Goal: Find specific page/section: Find specific page/section

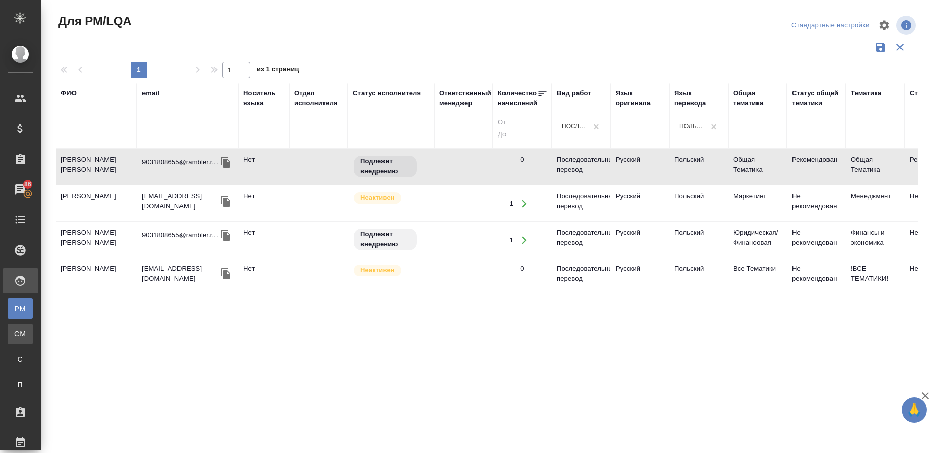
click at [33, 339] on link "CM Для CM/VM" at bounding box center [20, 334] width 25 height 20
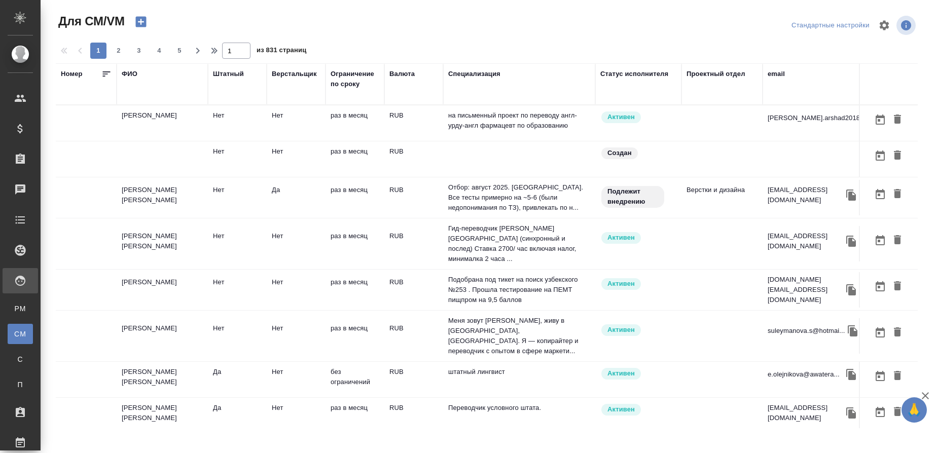
click at [128, 75] on div "ФИО" at bounding box center [130, 74] width 16 height 10
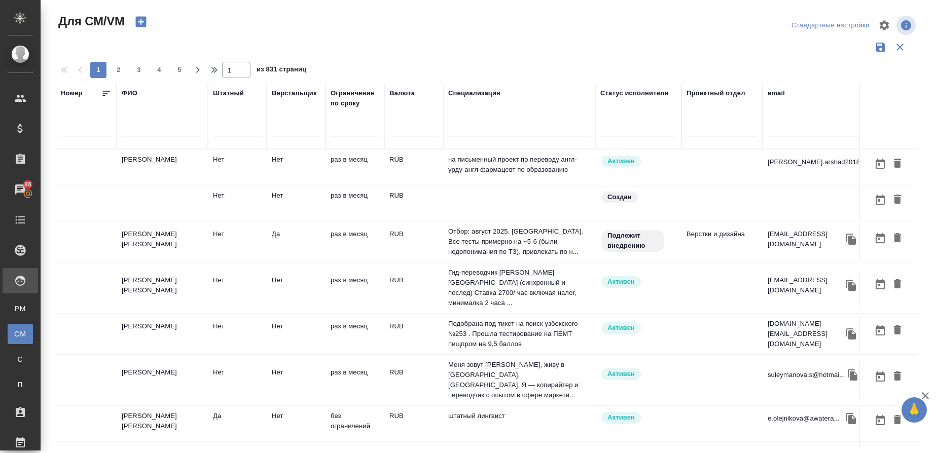
click at [135, 128] on input "text" at bounding box center [162, 130] width 81 height 13
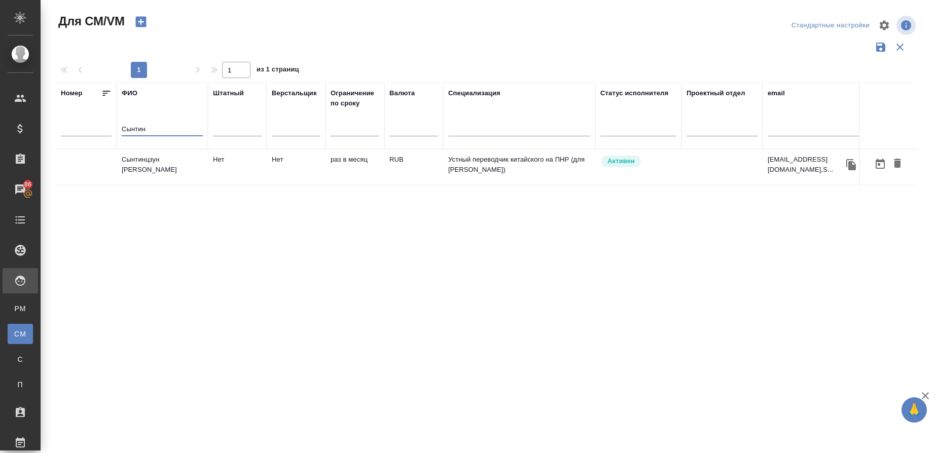
type input "Сынтин"
click at [151, 161] on td "Сынтинцзун [PERSON_NAME]" at bounding box center [162, 167] width 91 height 35
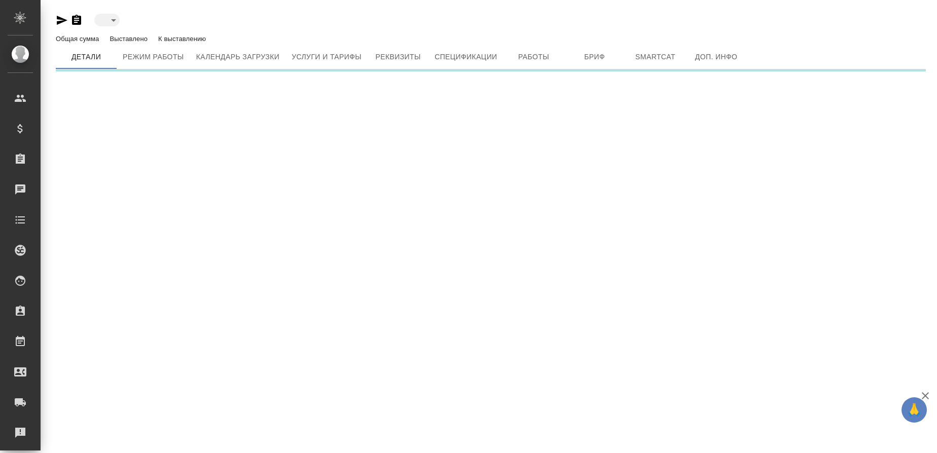
type input "active"
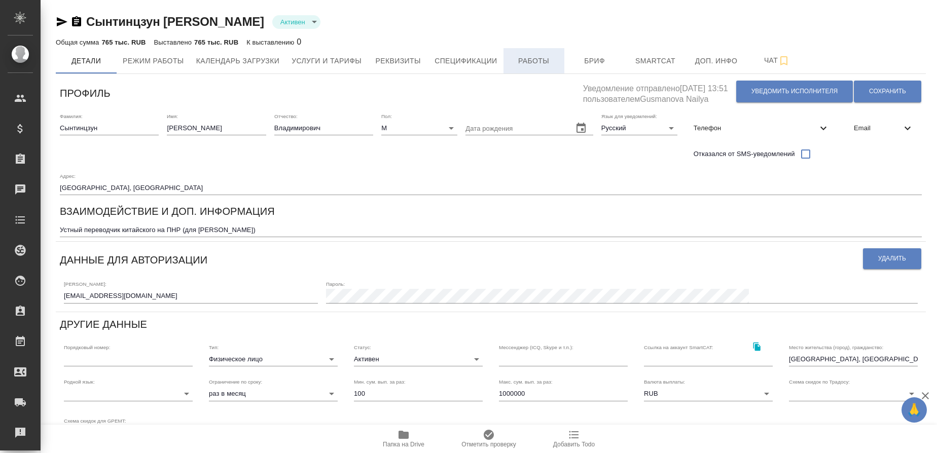
click at [550, 60] on span "Работы" at bounding box center [533, 61] width 49 height 13
